Goal: Transaction & Acquisition: Register for event/course

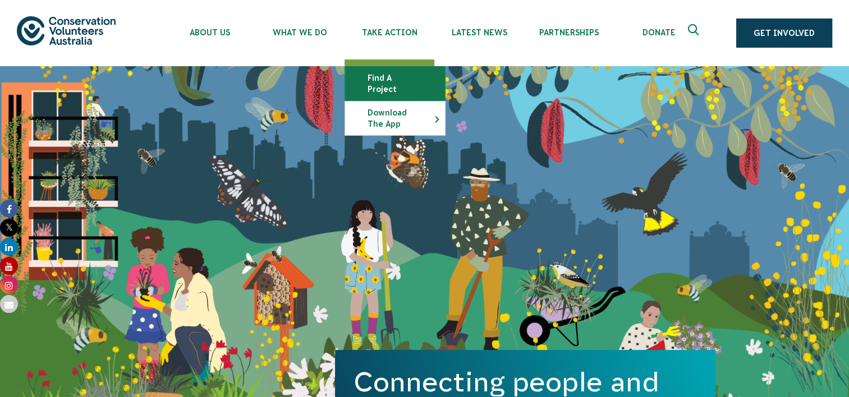
click at [387, 83] on link "Find a project" at bounding box center [395, 84] width 100 height 34
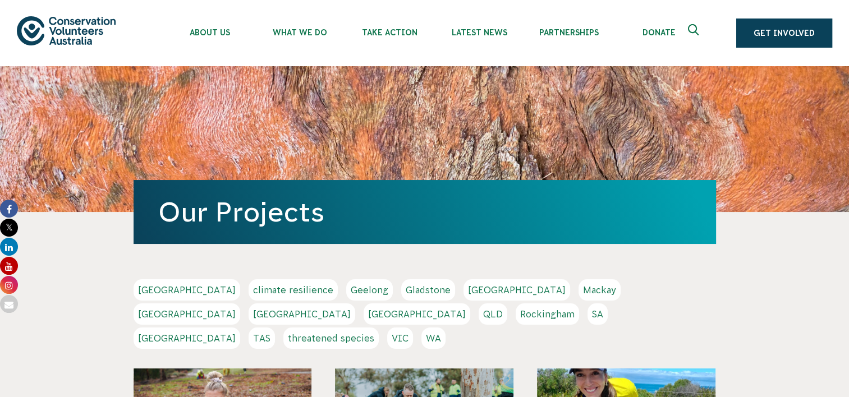
click at [587, 315] on link "SA" at bounding box center [597, 314] width 20 height 21
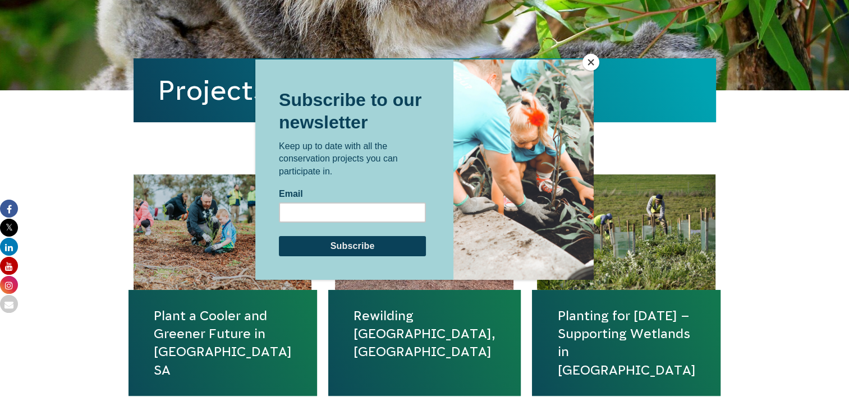
scroll to position [337, 0]
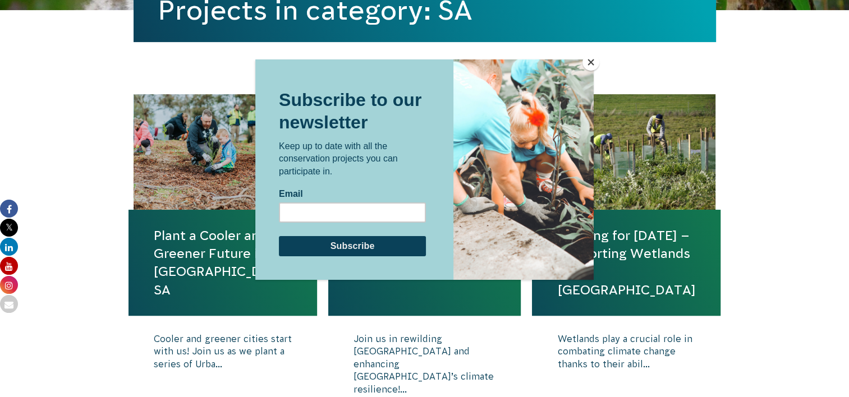
click at [591, 60] on button "Close" at bounding box center [590, 62] width 17 height 17
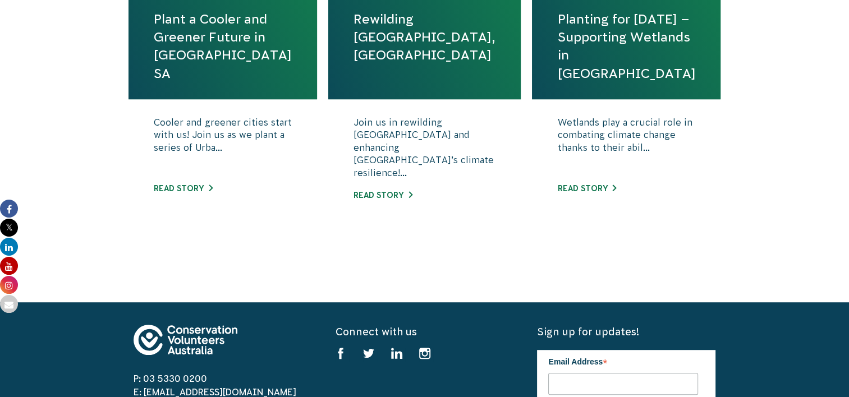
scroll to position [449, 0]
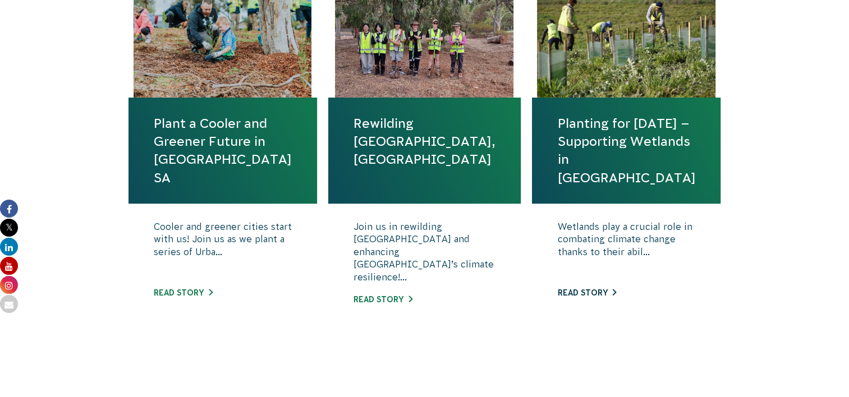
click at [586, 295] on link "Read story" at bounding box center [586, 292] width 59 height 9
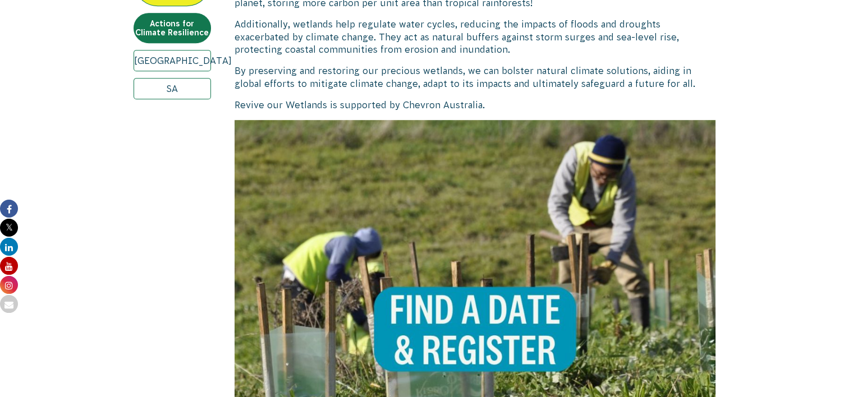
scroll to position [393, 0]
